Goal: Information Seeking & Learning: Check status

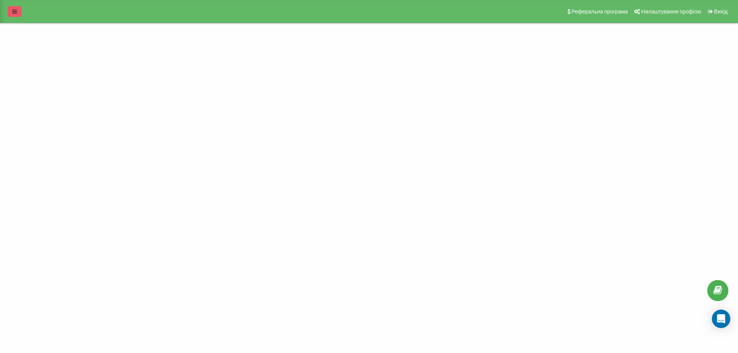
click at [15, 10] on icon at bounding box center [14, 11] width 5 height 5
click at [34, 42] on div "Проекти florium.ua" at bounding box center [24, 41] width 28 height 8
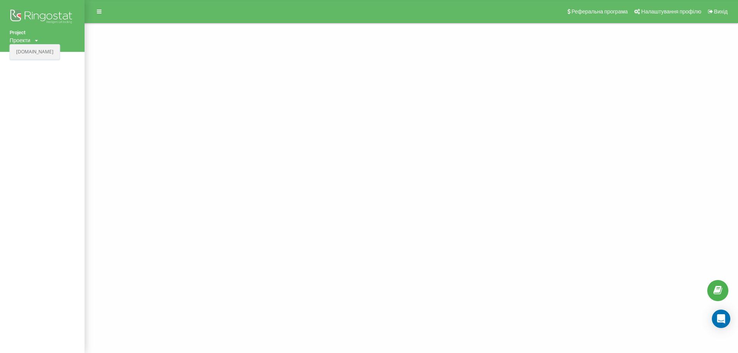
click at [33, 52] on link "[DOMAIN_NAME]" at bounding box center [34, 52] width 37 height 6
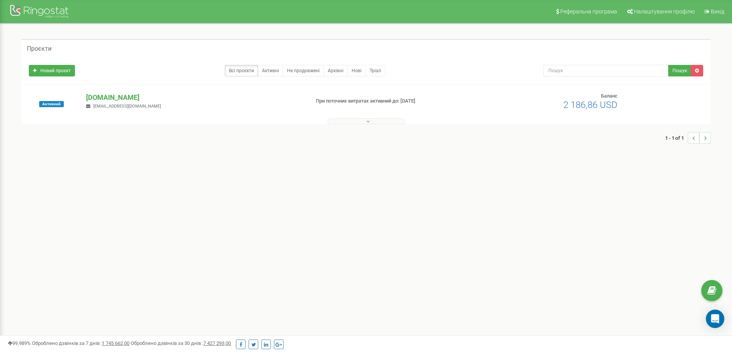
click at [371, 113] on div "Активний [DOMAIN_NAME] [EMAIL_ADDRESS][DOMAIN_NAME] При поточних витратах актив…" at bounding box center [366, 108] width 686 height 31
click at [370, 119] on button at bounding box center [366, 121] width 77 height 6
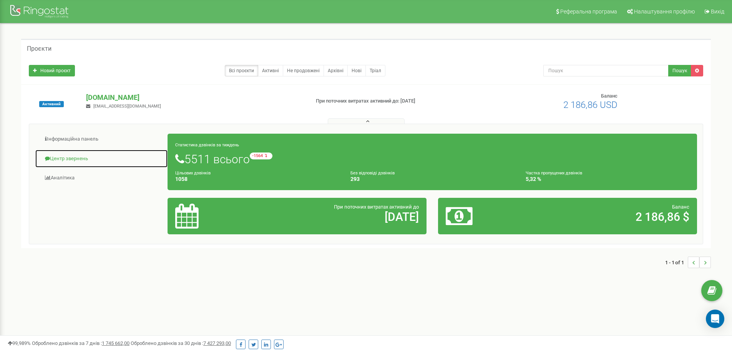
click at [61, 156] on link "Центр звернень" at bounding box center [101, 159] width 133 height 19
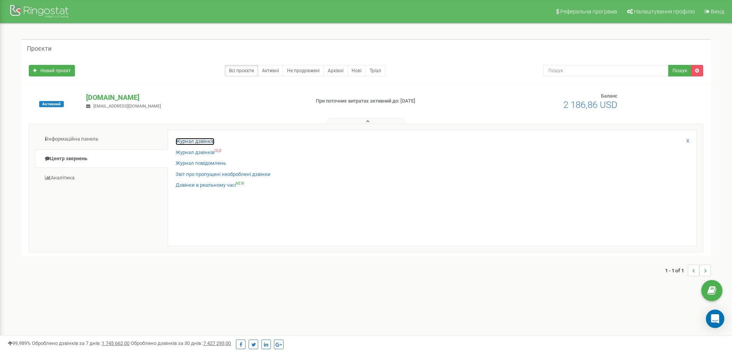
click at [212, 142] on link "Журнал дзвінків" at bounding box center [195, 141] width 39 height 7
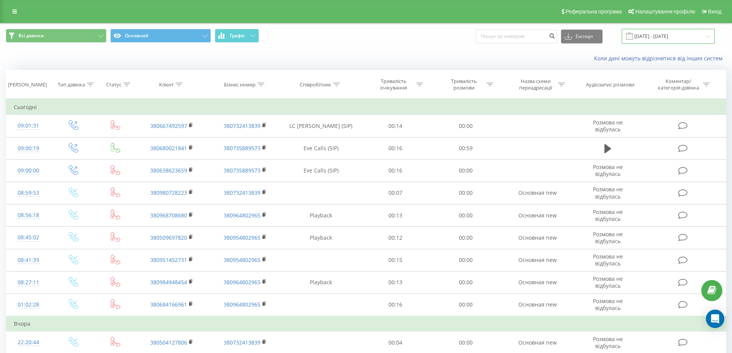
click at [672, 32] on input "23.08.2025 - 23.09.2025" at bounding box center [668, 36] width 93 height 15
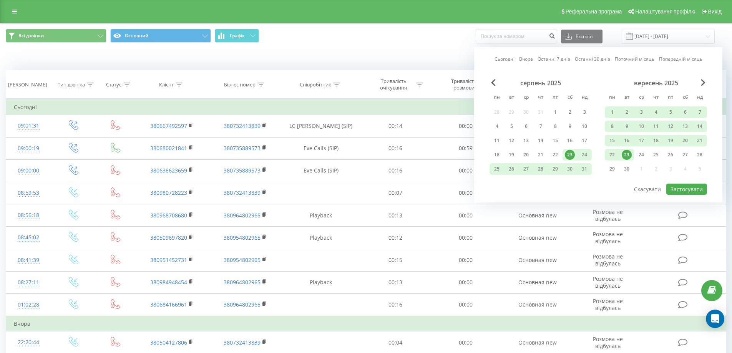
click at [628, 154] on div "23" at bounding box center [627, 155] width 10 height 10
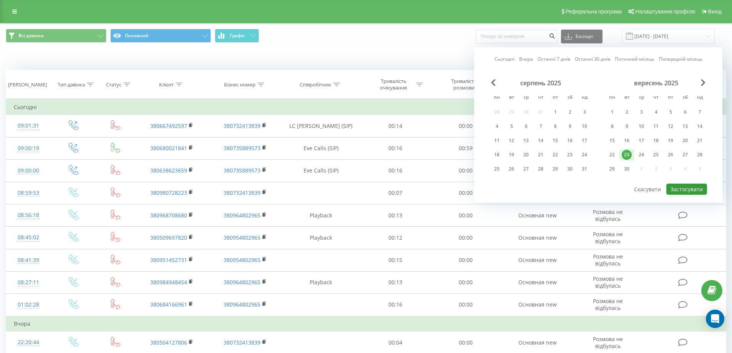
drag, startPoint x: 686, startPoint y: 187, endPoint x: 679, endPoint y: 172, distance: 17.0
click at [687, 187] on button "Застосувати" at bounding box center [687, 189] width 41 height 11
type input "23.09.2025 - 23.09.2025"
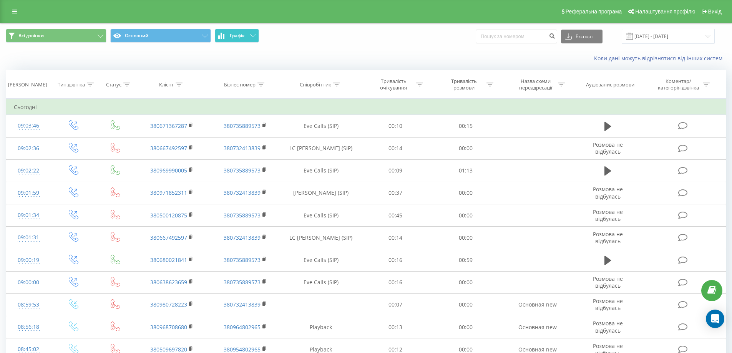
click at [253, 37] on icon at bounding box center [252, 35] width 5 height 3
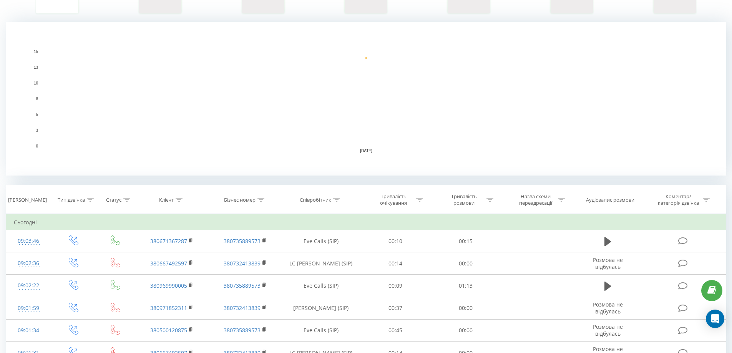
scroll to position [154, 0]
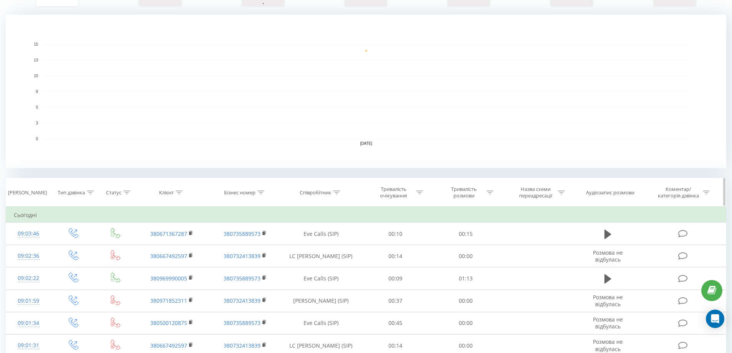
click at [336, 191] on icon at bounding box center [336, 193] width 7 height 4
click at [319, 242] on input "text" at bounding box center [321, 247] width 68 height 13
type input "Степко"
drag, startPoint x: 351, startPoint y: 269, endPoint x: 346, endPoint y: 265, distance: 5.8
click at [350, 268] on div "Скасувати OK" at bounding box center [321, 263] width 68 height 17
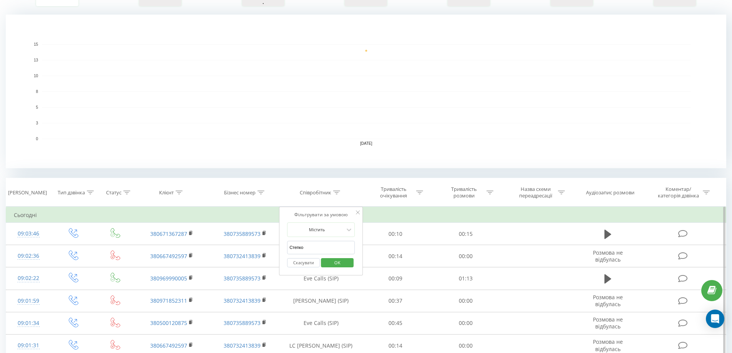
click at [346, 265] on span "OK" at bounding box center [338, 263] width 22 height 12
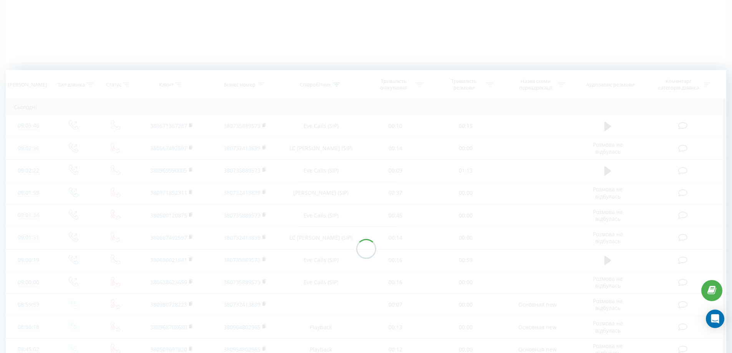
scroll to position [79, 0]
